Goal: Task Accomplishment & Management: Manage account settings

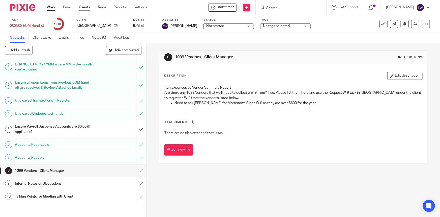
click at [85, 7] on link "Clients" at bounding box center [84, 7] width 11 height 5
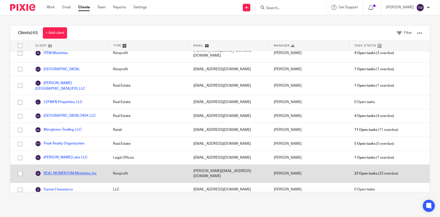
scroll to position [344, 0]
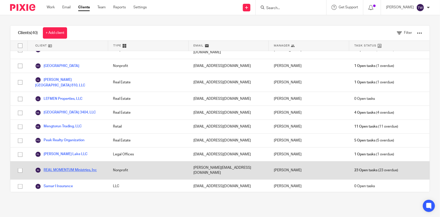
click at [64, 167] on link "REAL MOMENTUM Ministries, Inc" at bounding box center [66, 170] width 62 height 6
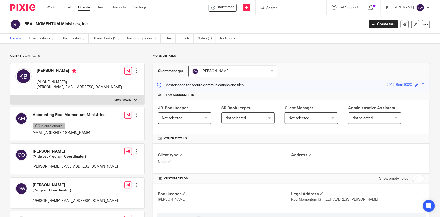
click at [42, 38] on link "Open tasks (23)" at bounding box center [43, 39] width 29 height 10
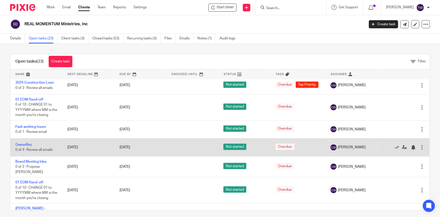
scroll to position [321, 0]
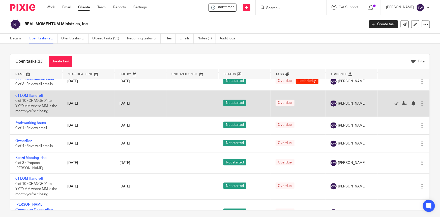
click at [420, 104] on div at bounding box center [422, 103] width 5 height 5
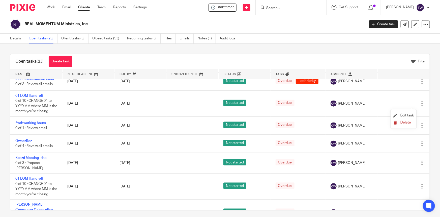
click at [406, 123] on span "Delete" at bounding box center [406, 123] width 11 height 4
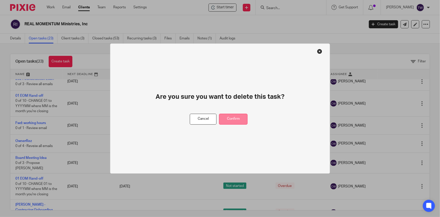
click at [234, 121] on button "Confirm" at bounding box center [233, 119] width 29 height 11
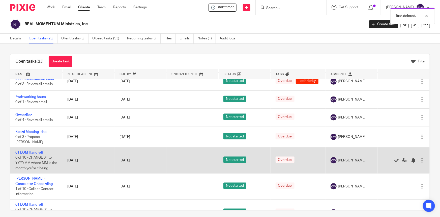
click at [420, 158] on div at bounding box center [422, 160] width 5 height 5
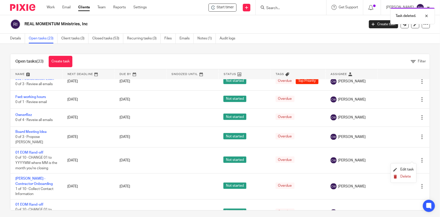
click at [402, 177] on span "Delete" at bounding box center [406, 177] width 11 height 4
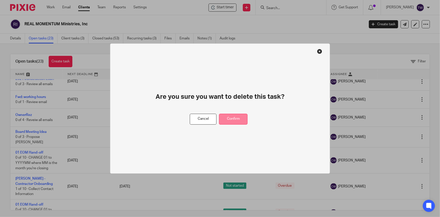
click at [233, 122] on button "Confirm" at bounding box center [233, 119] width 29 height 11
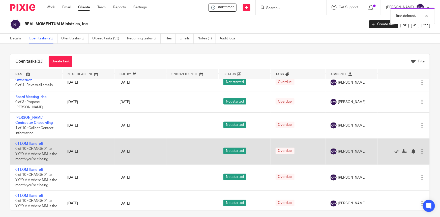
scroll to position [360, 0]
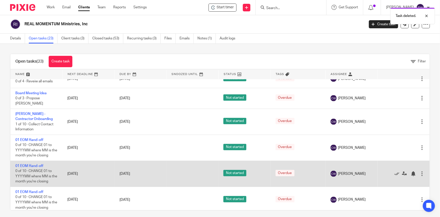
click at [420, 172] on div at bounding box center [422, 173] width 5 height 5
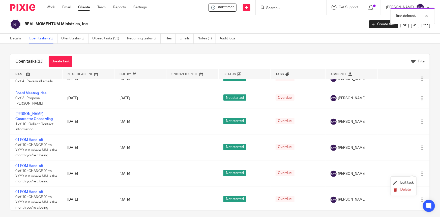
click at [406, 189] on span "Delete" at bounding box center [406, 190] width 11 height 4
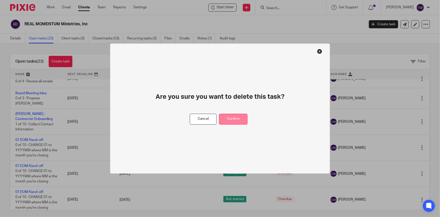
click at [231, 120] on button "Confirm" at bounding box center [233, 119] width 29 height 11
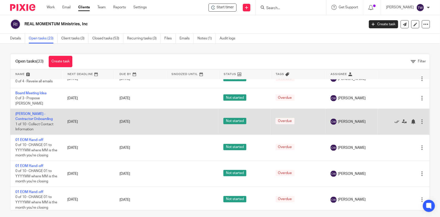
scroll to position [334, 0]
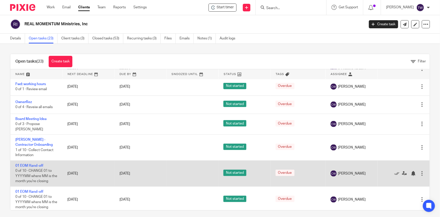
click at [420, 173] on div at bounding box center [422, 173] width 5 height 5
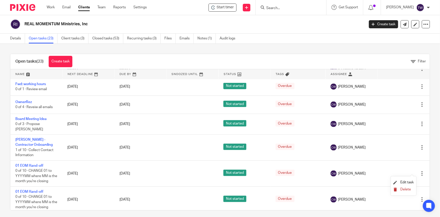
click at [405, 189] on span "Delete" at bounding box center [406, 190] width 11 height 4
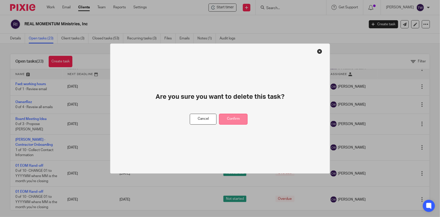
click at [239, 121] on button "Confirm" at bounding box center [233, 119] width 29 height 11
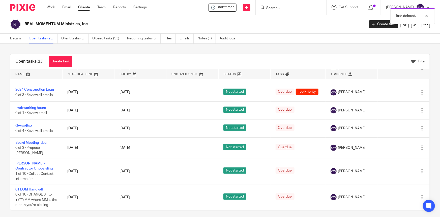
scroll to position [308, 0]
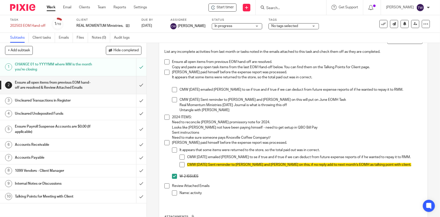
scroll to position [46, 0]
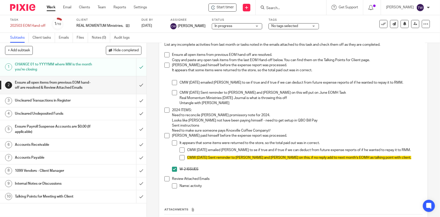
click at [55, 104] on h1 "Uncleared Transactions in Register" at bounding box center [53, 101] width 77 height 8
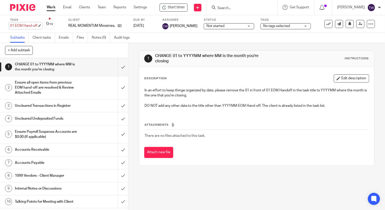
click at [13, 26] on div "01 EOM Hand-off Save 01 EOM Hand-off" at bounding box center [23, 25] width 27 height 5
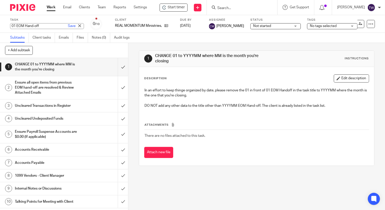
click at [15, 27] on input "01 EOM Hand-off" at bounding box center [47, 26] width 74 height 6
type input "202508 EOM Hand-off"
click at [68, 27] on link "Save" at bounding box center [72, 25] width 8 height 5
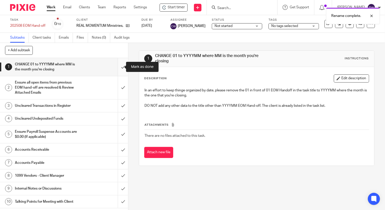
click at [119, 67] on input "submit" at bounding box center [64, 67] width 128 height 18
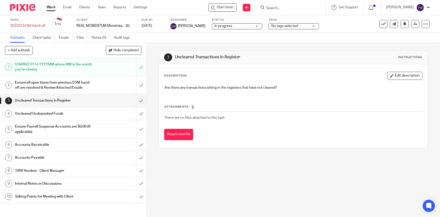
click at [50, 117] on h1 "Uncleared Undeposited Funds" at bounding box center [53, 114] width 77 height 8
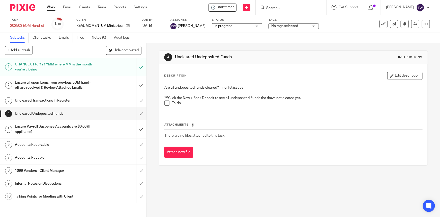
click at [48, 131] on h1 "Ensure Payroll Suspense Accounts are $0.00 (If applicable)" at bounding box center [53, 129] width 77 height 13
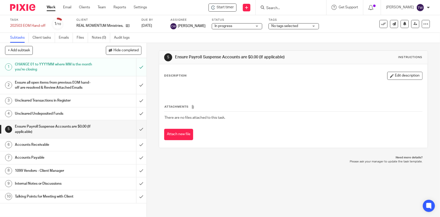
click at [38, 148] on h1 "Accounts Receivable" at bounding box center [53, 145] width 77 height 8
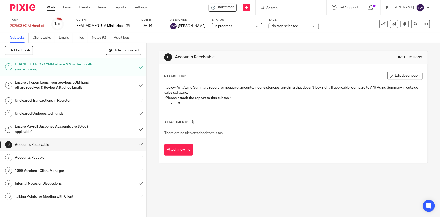
click at [35, 161] on h1 "Accounts Payable" at bounding box center [53, 158] width 77 height 8
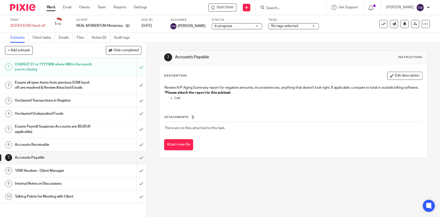
drag, startPoint x: 0, startPoint y: 0, endPoint x: 44, endPoint y: 175, distance: 180.9
click at [44, 174] on h1 "1099 Vendors - Client Manager" at bounding box center [53, 171] width 77 height 8
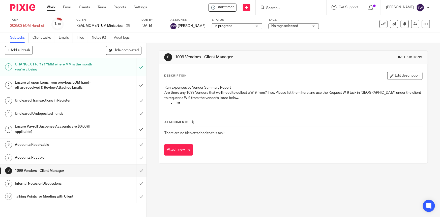
click at [51, 187] on h1 "Internal Notes or Discussions" at bounding box center [53, 184] width 77 height 8
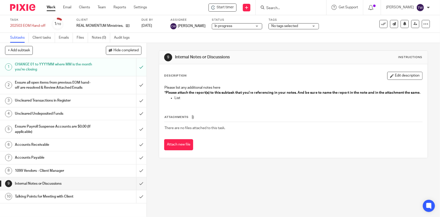
click at [53, 200] on h1 "Talking Points for Meeting with Client" at bounding box center [53, 197] width 77 height 8
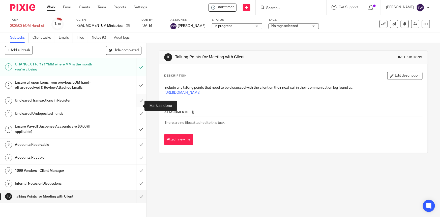
click at [137, 106] on input "submit" at bounding box center [73, 100] width 147 height 13
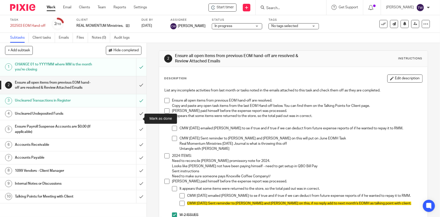
click at [136, 119] on input "submit" at bounding box center [73, 113] width 147 height 13
click at [78, 131] on h1 "Ensure Payroll Suspense Accounts are $0.00 (If applicable)" at bounding box center [53, 129] width 77 height 13
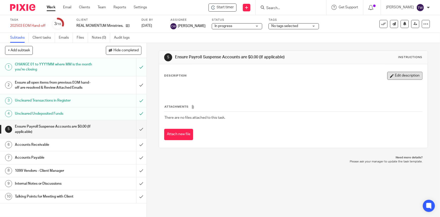
click at [389, 76] on button "Edit description" at bounding box center [405, 76] width 35 height 8
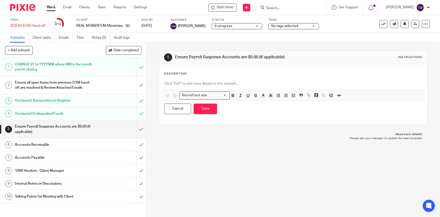
click at [202, 85] on p at bounding box center [294, 83] width 258 height 5
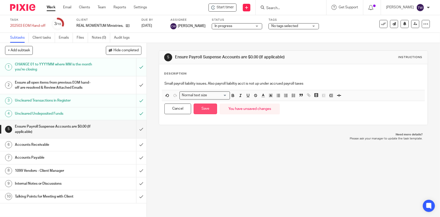
click at [198, 111] on button "Save" at bounding box center [205, 108] width 23 height 11
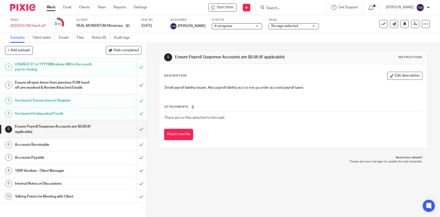
click at [25, 148] on h1 "Accounts Receivable" at bounding box center [53, 145] width 77 height 8
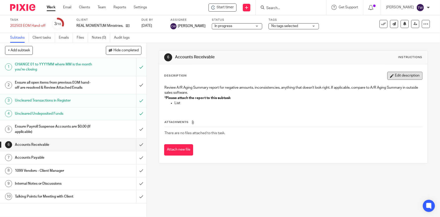
click at [397, 73] on button "Edit description" at bounding box center [405, 76] width 35 height 8
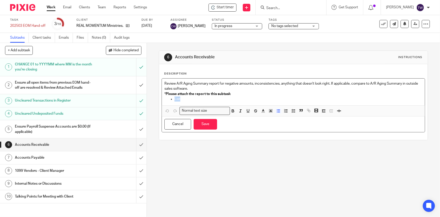
drag, startPoint x: 182, startPoint y: 101, endPoint x: 199, endPoint y: 104, distance: 17.7
click at [199, 104] on div "Review A/R Aging Summary report for negative amounts, inconsistencies, anything…" at bounding box center [293, 91] width 263 height 27
click at [204, 124] on button "Save" at bounding box center [205, 124] width 23 height 11
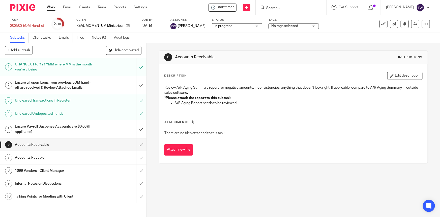
click at [31, 161] on h1 "Accounts Payable" at bounding box center [53, 158] width 77 height 8
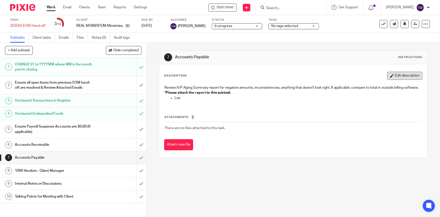
click at [394, 76] on button "Edit description" at bounding box center [405, 76] width 35 height 8
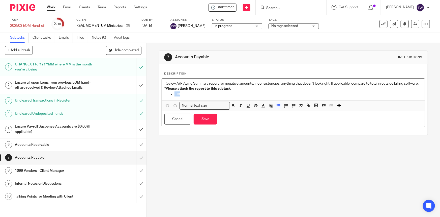
drag, startPoint x: 172, startPoint y: 100, endPoint x: 192, endPoint y: 100, distance: 19.9
click at [192, 96] on ul "List" at bounding box center [294, 93] width 258 height 5
drag, startPoint x: 193, startPoint y: 100, endPoint x: 309, endPoint y: 163, distance: 132.2
click at [309, 163] on div "7 Accounts Payable Instructions Description Review A/P Aging Summary report for…" at bounding box center [294, 130] width 294 height 174
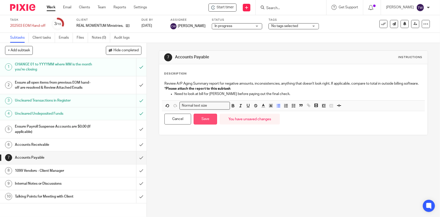
click at [207, 124] on button "Save" at bounding box center [205, 119] width 23 height 11
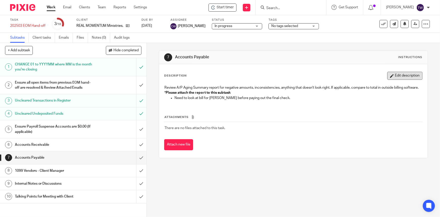
click at [397, 76] on button "Edit description" at bounding box center [405, 76] width 35 height 8
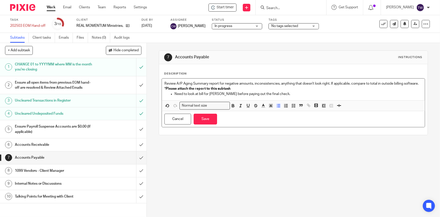
click at [286, 96] on p "Need to look at bill for Davis Johnson before paying out the final check." at bounding box center [299, 93] width 248 height 5
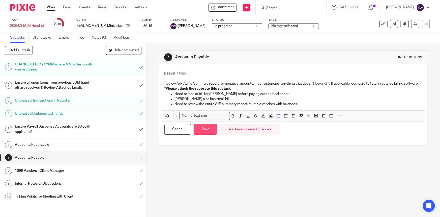
click at [209, 134] on button "Save" at bounding box center [205, 129] width 23 height 11
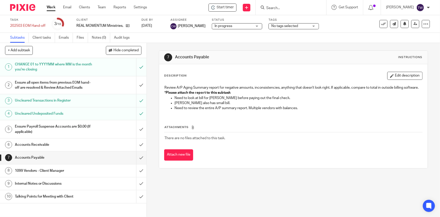
click at [34, 174] on h1 "1099 Vendors - Client Manager" at bounding box center [53, 171] width 77 height 8
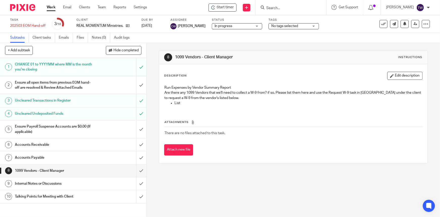
click at [394, 76] on button "Edit description" at bounding box center [405, 76] width 35 height 8
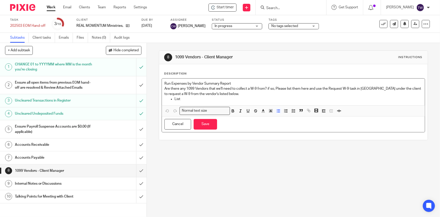
click at [192, 100] on p "List" at bounding box center [299, 98] width 248 height 5
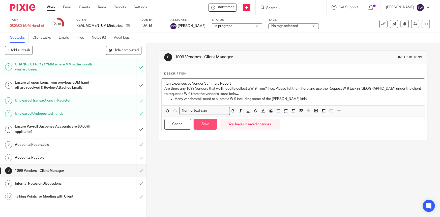
click at [208, 125] on button "Save" at bounding box center [205, 124] width 23 height 11
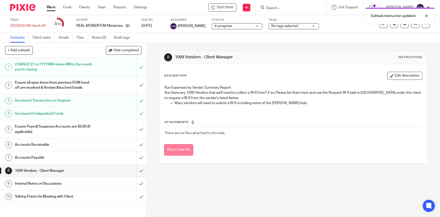
click at [185, 147] on button "Attach new file" at bounding box center [178, 149] width 29 height 11
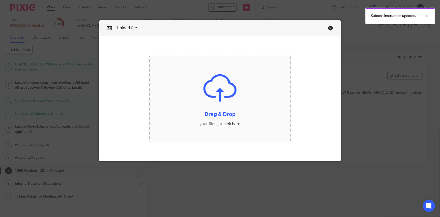
click at [231, 123] on input "file" at bounding box center [220, 98] width 141 height 87
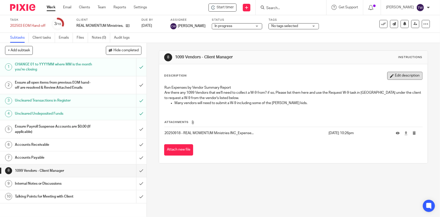
drag, startPoint x: 396, startPoint y: 75, endPoint x: 310, endPoint y: 83, distance: 86.5
click at [396, 75] on button "Edit description" at bounding box center [405, 76] width 35 height 8
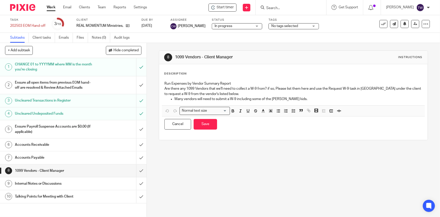
drag, startPoint x: 196, startPoint y: 99, endPoint x: 204, endPoint y: 104, distance: 9.0
click at [197, 99] on p "Many vendors will need to submit a W-9 including some of the [PERSON_NAME] kids." at bounding box center [299, 98] width 248 height 5
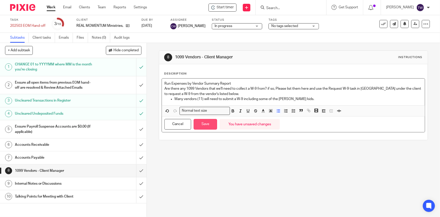
click at [204, 123] on button "Save" at bounding box center [205, 124] width 23 height 11
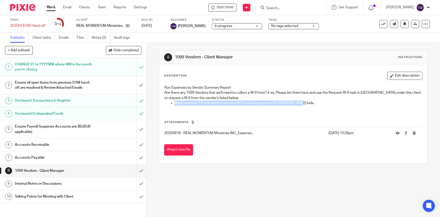
drag, startPoint x: 299, startPoint y: 102, endPoint x: 153, endPoint y: 103, distance: 145.6
click at [153, 103] on div "8 1099 Vendors - Client Manager Instructions Description Edit description Run E…" at bounding box center [294, 130] width 294 height 174
copy p "Many vendors (11) will need to submit a W-9 including some of the Boggs kids."
click at [395, 74] on button "Edit description" at bounding box center [405, 76] width 35 height 8
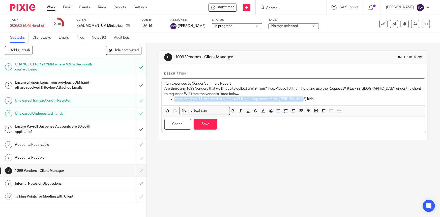
click at [311, 98] on p "Many vendors (11) will need to submit a W-9 including some of the Boggs kids." at bounding box center [299, 98] width 248 height 5
drag, startPoint x: 311, startPoint y: 99, endPoint x: 125, endPoint y: 106, distance: 185.6
click at [125, 106] on div "+ Add subtask Hide completed Cancel + Add 1 CHANGE 01 to YYYYMM where MM is the…" at bounding box center [220, 130] width 440 height 174
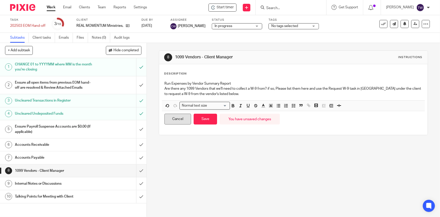
click at [187, 115] on button "Cancel" at bounding box center [178, 119] width 27 height 11
click at [202, 118] on button "Save" at bounding box center [205, 119] width 23 height 11
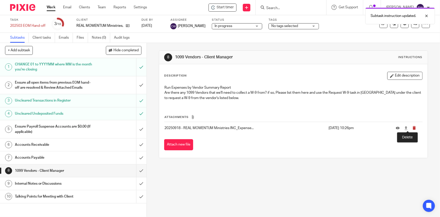
click at [413, 126] on icon "submit" at bounding box center [415, 128] width 4 height 4
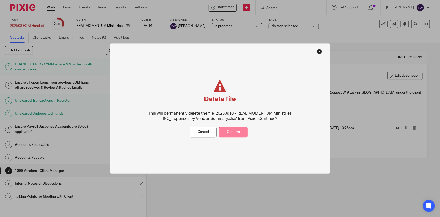
click at [232, 131] on button "Confirm" at bounding box center [233, 132] width 29 height 11
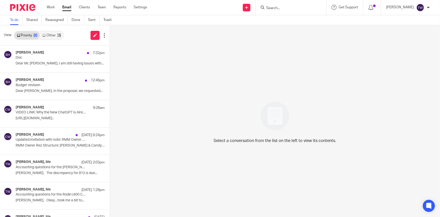
click at [53, 36] on link "Other 15" at bounding box center [51, 35] width 23 height 8
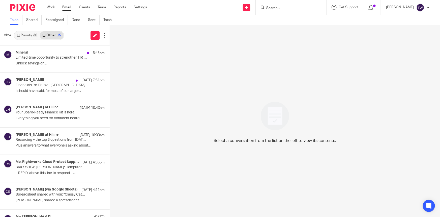
click at [25, 34] on link "Priority 30" at bounding box center [26, 35] width 25 height 8
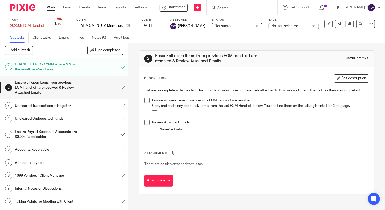
click at [52, 176] on h1 "1099 Vendors - Client Manager" at bounding box center [47, 176] width 65 height 8
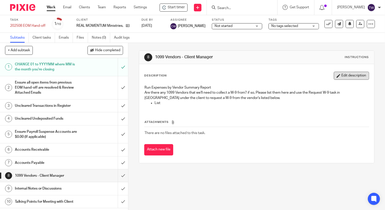
click at [337, 74] on icon "button" at bounding box center [339, 76] width 4 height 4
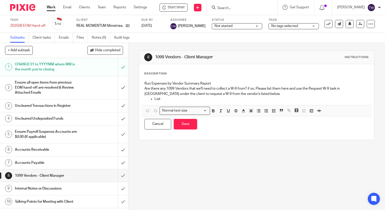
click at [160, 101] on p "List" at bounding box center [262, 98] width 214 height 5
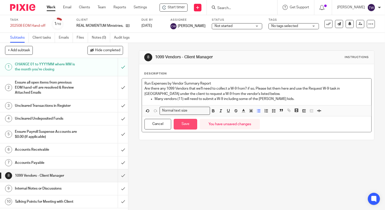
click at [185, 123] on button "Save" at bounding box center [185, 124] width 23 height 11
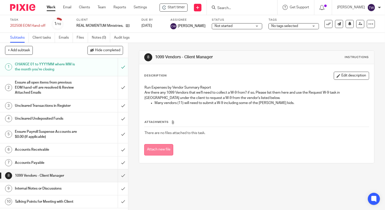
click at [158, 148] on button "Attach new file" at bounding box center [158, 149] width 29 height 11
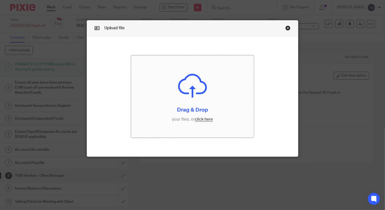
click at [200, 118] on input "file" at bounding box center [192, 96] width 123 height 82
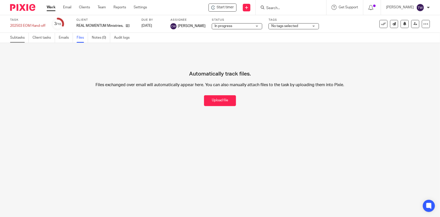
click at [16, 38] on link "Subtasks" at bounding box center [19, 38] width 19 height 10
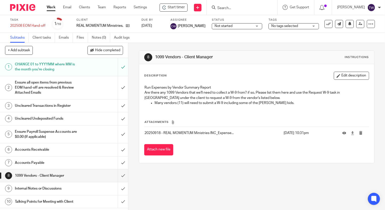
click at [48, 132] on h1 "Ensure Payroll Suspense Accounts are $0.00 (If applicable)" at bounding box center [47, 134] width 65 height 13
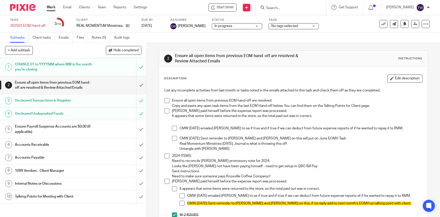
click at [66, 133] on h1 "Ensure Payroll Suspense Accounts are $0.00 (If applicable)" at bounding box center [53, 129] width 77 height 13
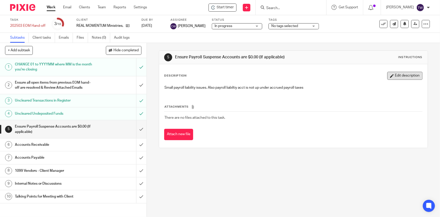
click at [390, 74] on button "Edit description" at bounding box center [405, 76] width 35 height 8
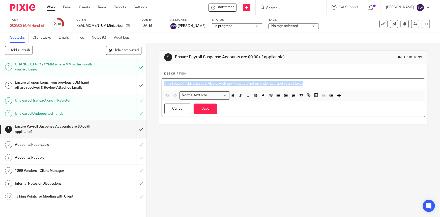
drag, startPoint x: 306, startPoint y: 84, endPoint x: 154, endPoint y: 84, distance: 151.9
click at [154, 84] on div "5 Ensure Payroll Suspense Accounts are $0.00 (If applicable) Instructions Descr…" at bounding box center [294, 130] width 294 height 174
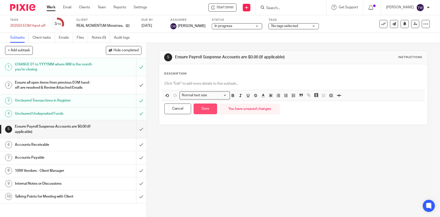
click at [200, 111] on button "Save" at bounding box center [205, 108] width 23 height 11
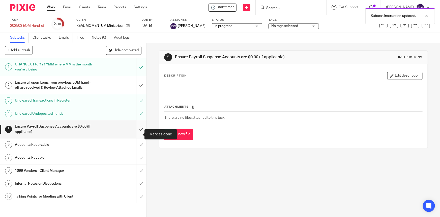
click at [136, 135] on input "submit" at bounding box center [73, 129] width 147 height 18
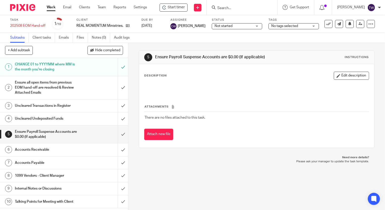
click at [339, 75] on button "Edit description" at bounding box center [351, 76] width 35 height 8
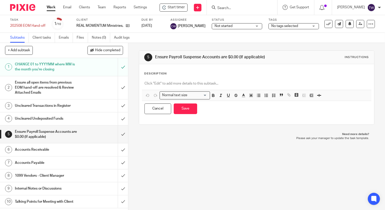
click at [242, 86] on p at bounding box center [257, 83] width 224 height 5
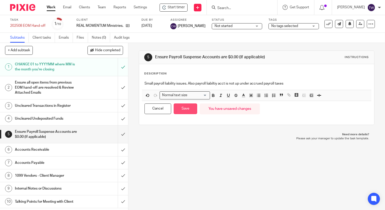
click at [184, 109] on button "Save" at bounding box center [185, 108] width 23 height 11
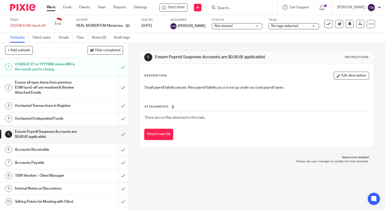
click at [45, 149] on h1 "Accounts Receivable" at bounding box center [47, 150] width 65 height 8
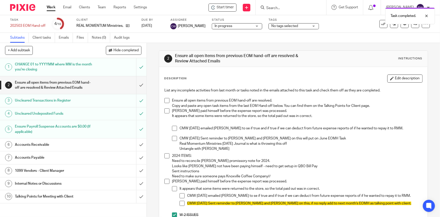
click at [46, 148] on h1 "Accounts Receivable" at bounding box center [53, 145] width 77 height 8
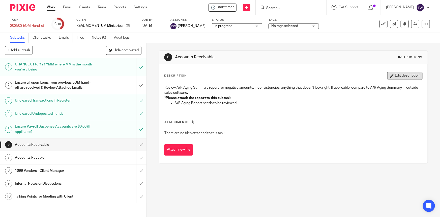
click at [397, 76] on button "Edit description" at bounding box center [405, 76] width 35 height 8
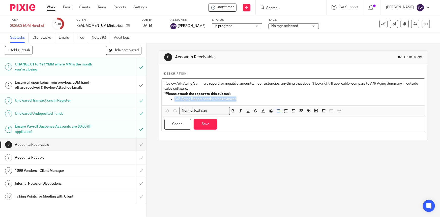
drag, startPoint x: 237, startPoint y: 98, endPoint x: 172, endPoint y: 98, distance: 65.1
click at [172, 98] on ul "A/R Aging Report needs to be reviewed" at bounding box center [294, 98] width 258 height 5
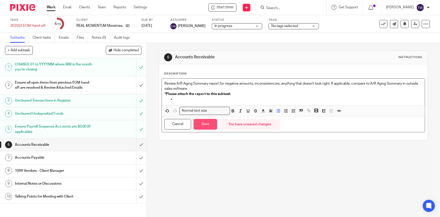
click at [207, 123] on button "Save" at bounding box center [205, 124] width 23 height 11
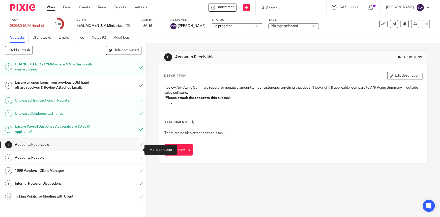
click at [136, 149] on input "submit" at bounding box center [73, 144] width 147 height 13
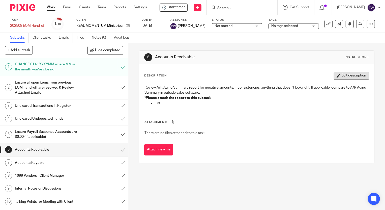
click at [345, 76] on button "Edit description" at bounding box center [351, 76] width 35 height 8
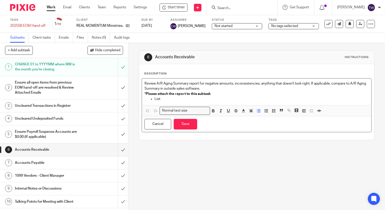
click at [172, 100] on p "List" at bounding box center [262, 98] width 214 height 5
click at [190, 127] on button "Save" at bounding box center [185, 124] width 23 height 11
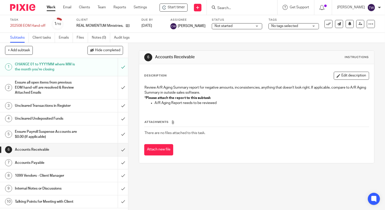
click at [64, 161] on h1 "Accounts Payable" at bounding box center [47, 163] width 65 height 8
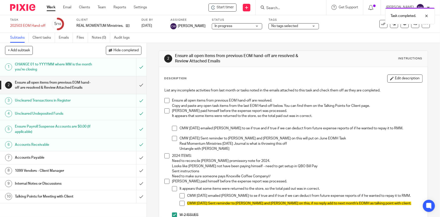
click at [52, 161] on h1 "Accounts Payable" at bounding box center [53, 158] width 77 height 8
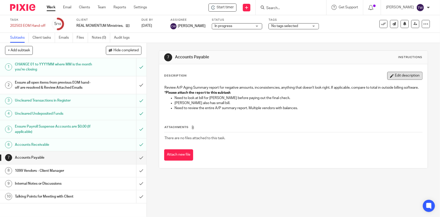
click at [398, 74] on button "Edit description" at bounding box center [405, 76] width 35 height 8
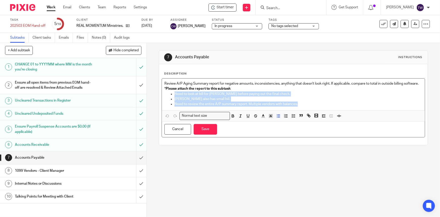
drag, startPoint x: 305, startPoint y: 109, endPoint x: 167, endPoint y: 99, distance: 139.2
click at [167, 99] on ul "Need to look at bill for Davis Johnson before paying out the final check. Morga…" at bounding box center [294, 98] width 258 height 15
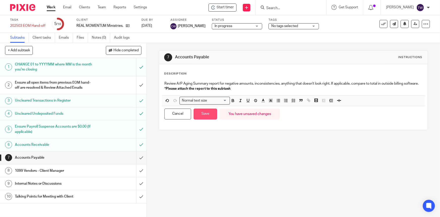
click at [202, 119] on button "Save" at bounding box center [205, 114] width 23 height 11
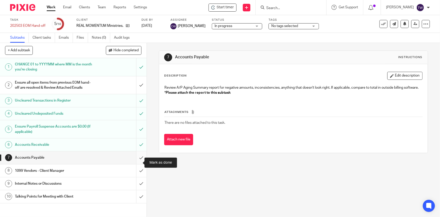
click at [136, 163] on input "submit" at bounding box center [73, 157] width 147 height 13
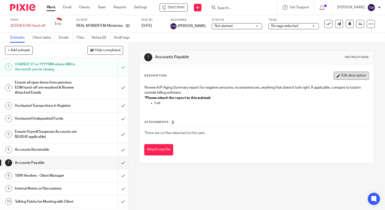
click at [348, 76] on button "Edit description" at bounding box center [351, 76] width 35 height 8
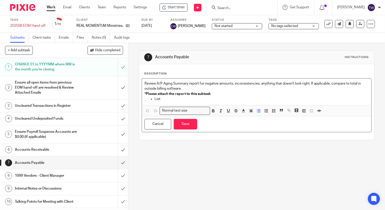
click at [186, 100] on p "List" at bounding box center [262, 98] width 214 height 5
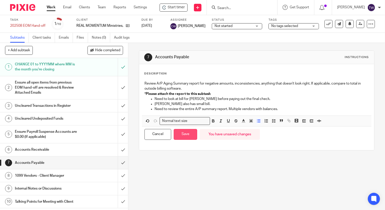
click at [185, 136] on button "Save" at bounding box center [185, 134] width 23 height 11
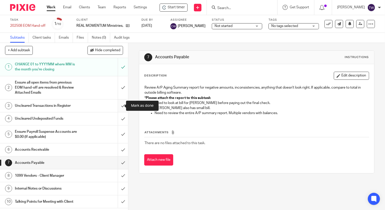
click at [118, 105] on input "submit" at bounding box center [64, 105] width 128 height 13
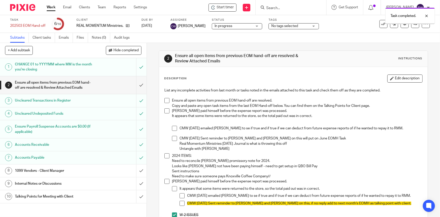
click at [59, 174] on h1 "1099 Vendors - Client Manager" at bounding box center [53, 171] width 77 height 8
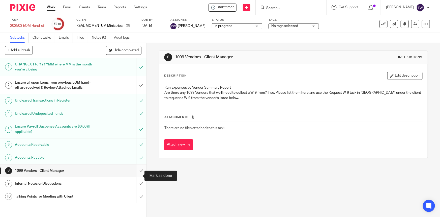
click at [137, 176] on input "submit" at bounding box center [73, 170] width 147 height 13
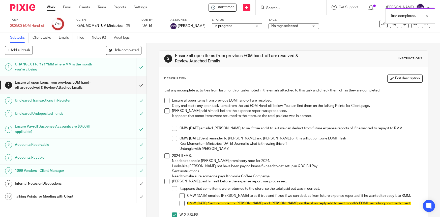
click at [52, 187] on h1 "Internal Notes or Discussions" at bounding box center [53, 184] width 77 height 8
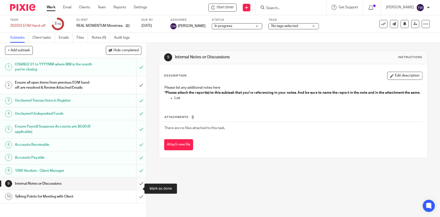
click at [138, 188] on input "submit" at bounding box center [73, 183] width 147 height 13
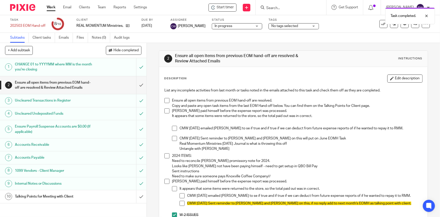
click at [35, 200] on h1 "Talking Points for Meeting with Client" at bounding box center [53, 197] width 77 height 8
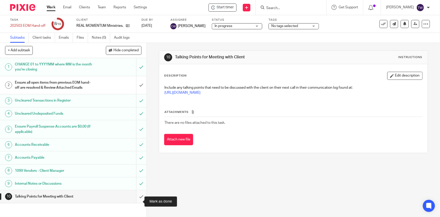
click at [137, 202] on input "submit" at bounding box center [73, 196] width 147 height 13
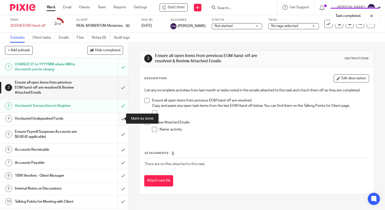
click at [118, 119] on input "submit" at bounding box center [64, 118] width 128 height 13
